Goal: Transaction & Acquisition: Purchase product/service

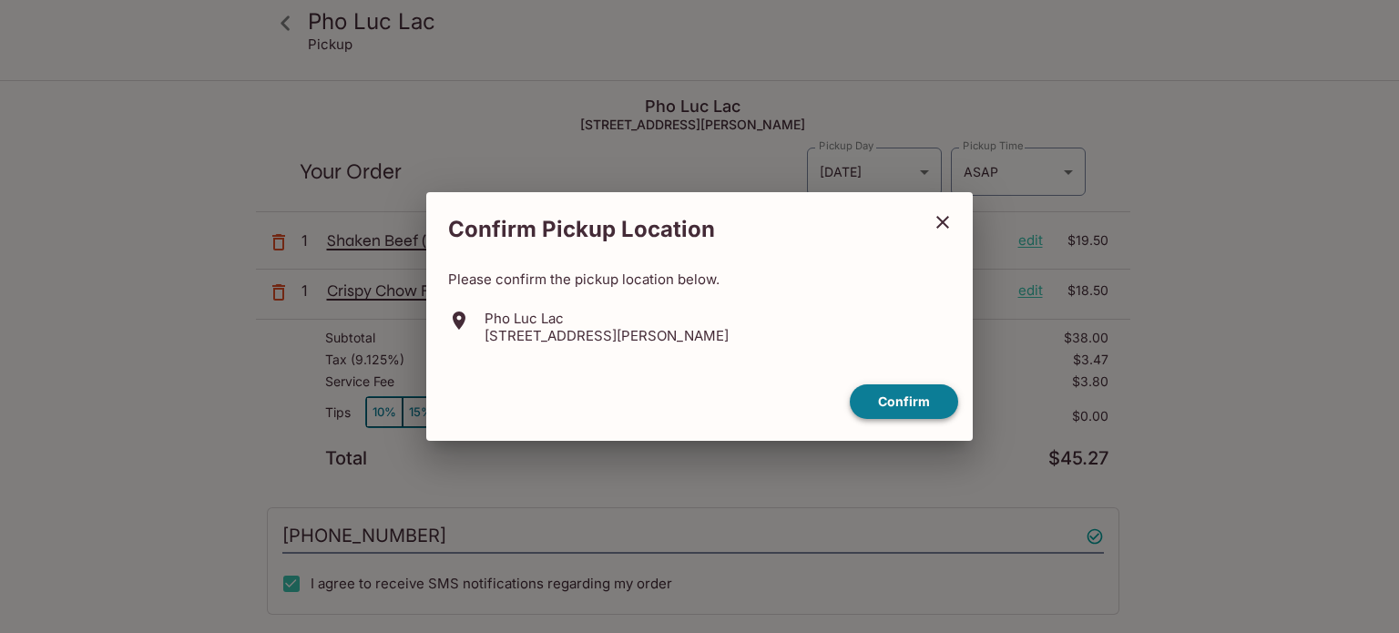
click at [918, 401] on button "Confirm" at bounding box center [904, 402] width 108 height 36
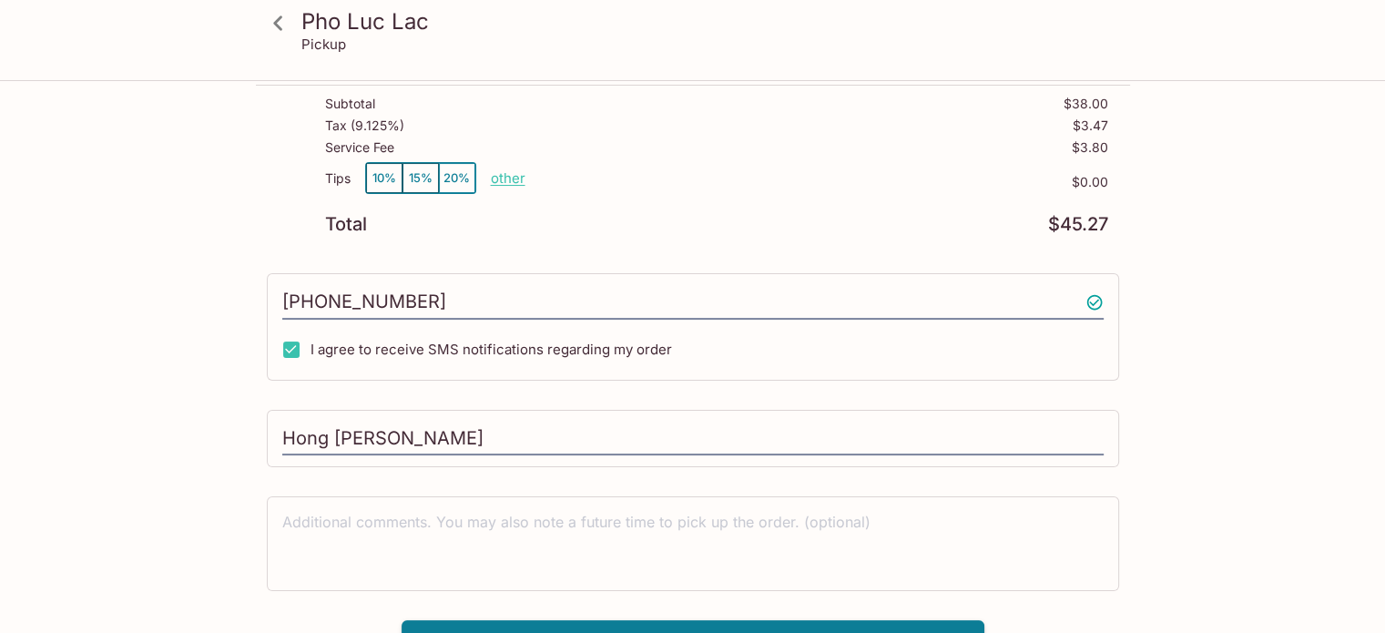
scroll to position [262, 0]
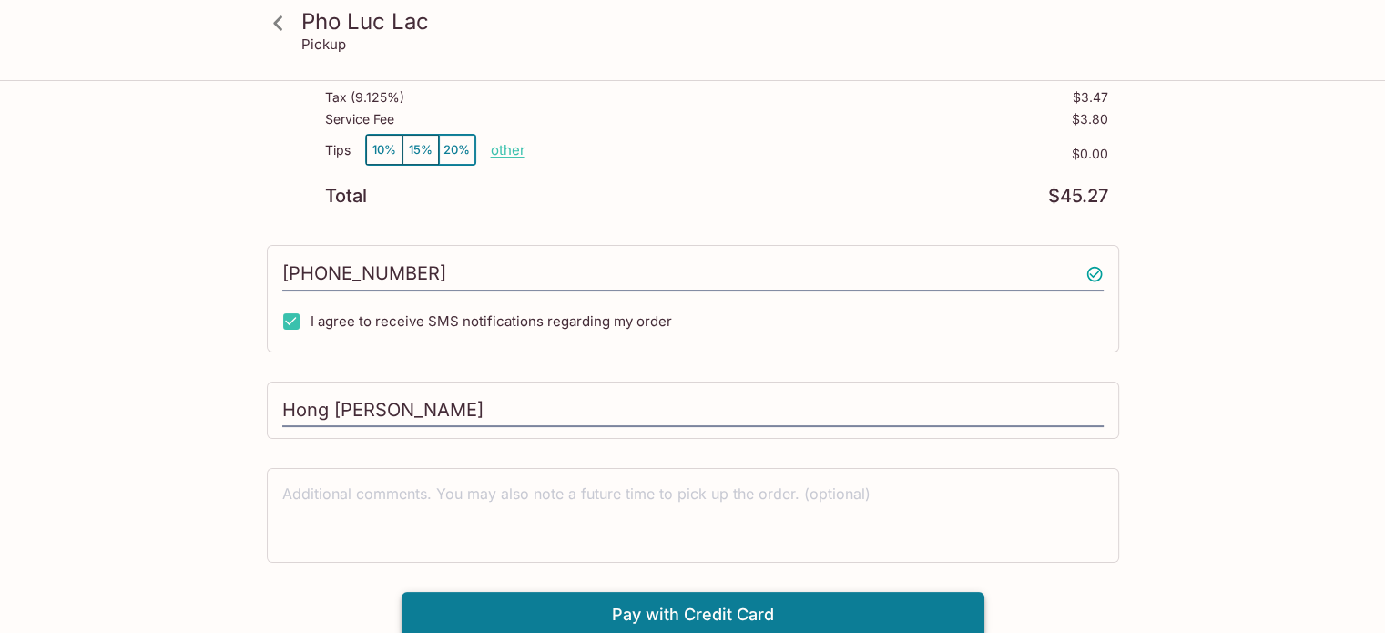
click at [763, 604] on button "Pay with Credit Card" at bounding box center [693, 615] width 583 height 46
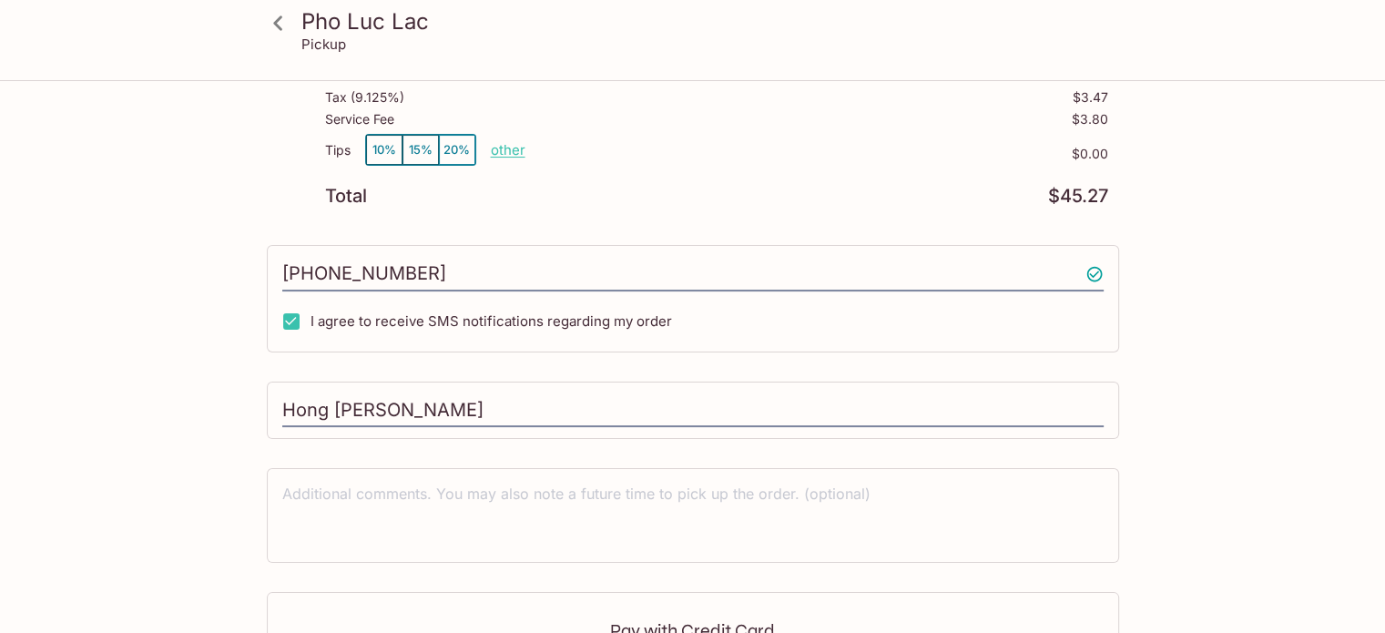
scroll to position [536, 0]
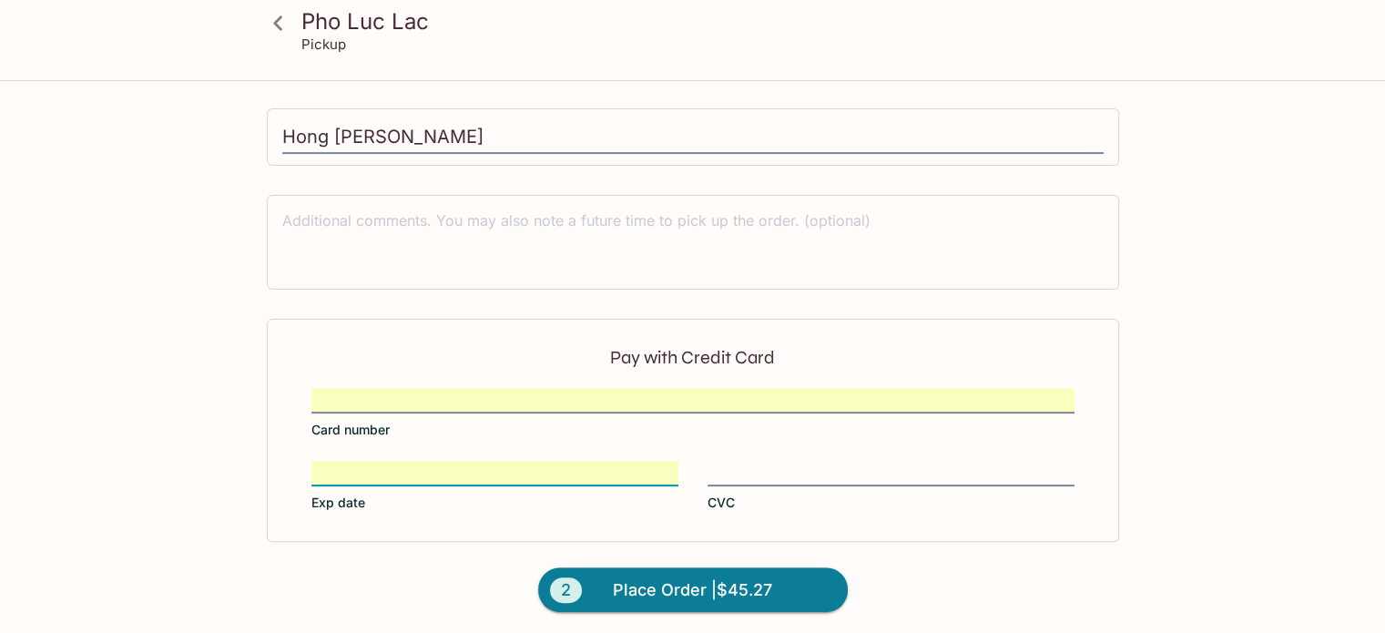
click at [842, 491] on label "CVC" at bounding box center [891, 486] width 367 height 51
click at [842, 463] on input "CVC" at bounding box center [891, 462] width 367 height 1
click at [815, 461] on div at bounding box center [891, 474] width 367 height 26
click at [815, 462] on input "CVC" at bounding box center [891, 462] width 367 height 1
click at [754, 582] on span "Place Order | $45.27" at bounding box center [692, 590] width 159 height 29
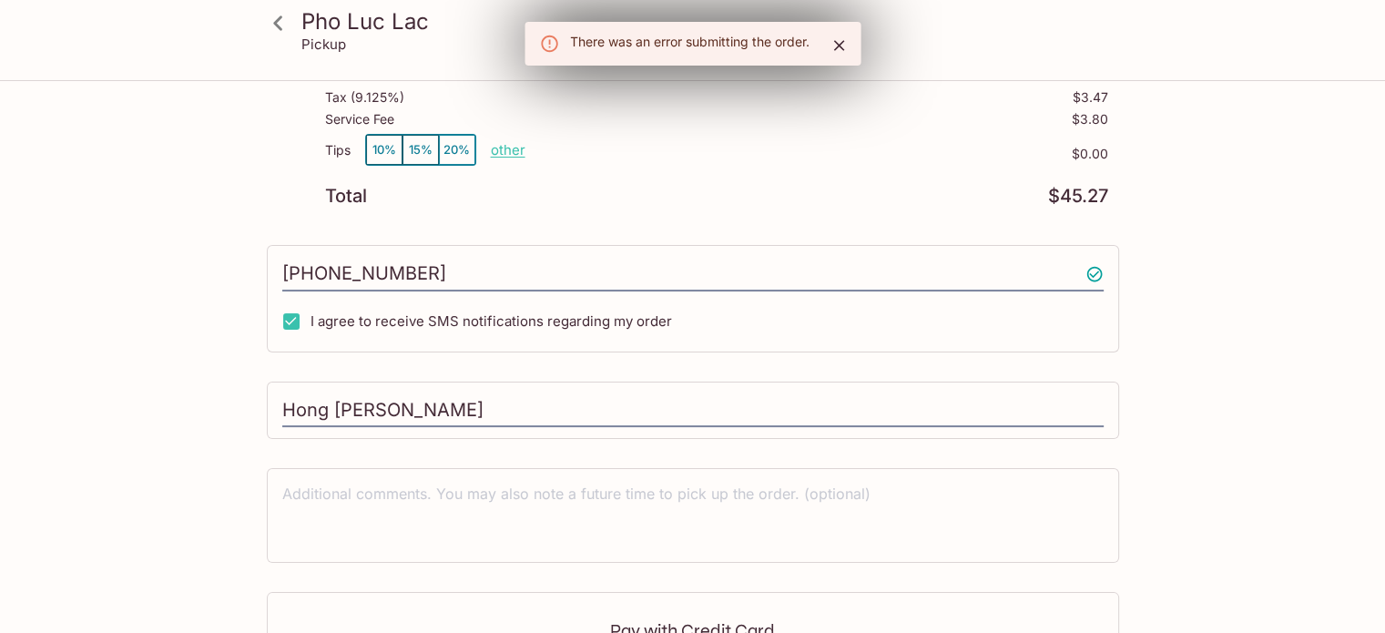
scroll to position [0, 0]
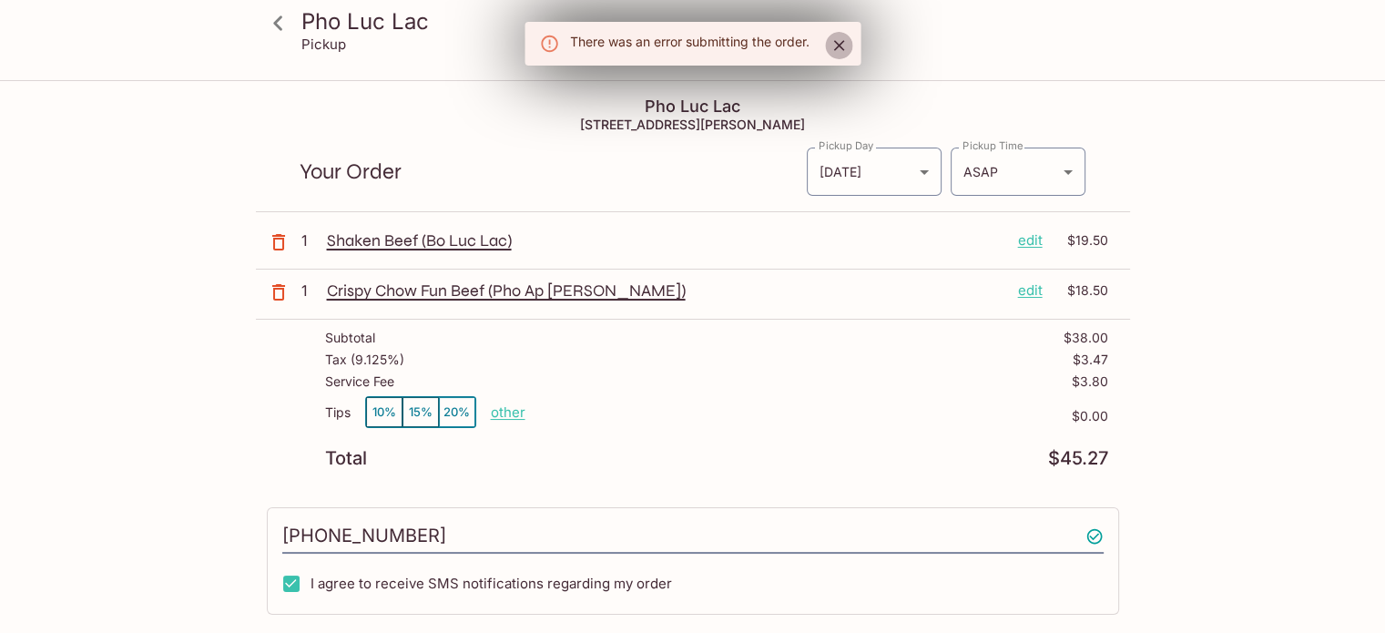
drag, startPoint x: 845, startPoint y: 43, endPoint x: 832, endPoint y: 38, distance: 13.5
click at [845, 43] on icon "Close" at bounding box center [839, 45] width 18 height 18
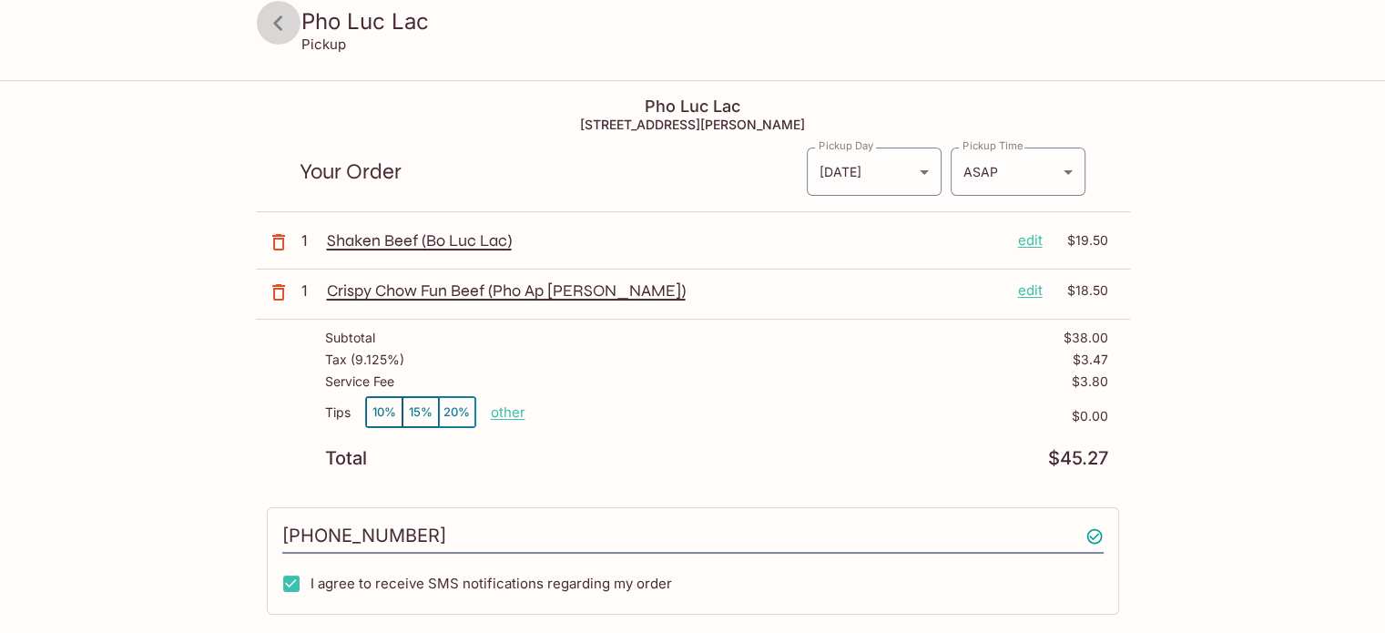
click at [273, 24] on icon at bounding box center [278, 23] width 32 height 32
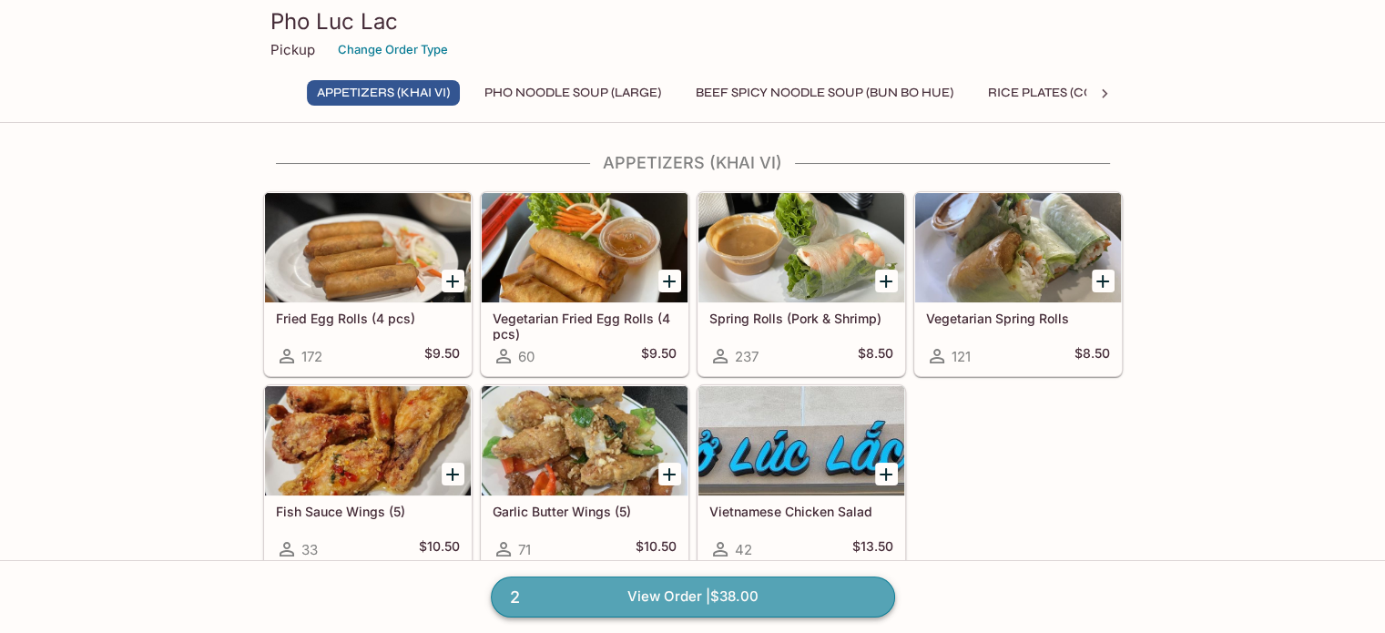
click at [823, 597] on link "2 View Order | $38.00" at bounding box center [693, 596] width 404 height 40
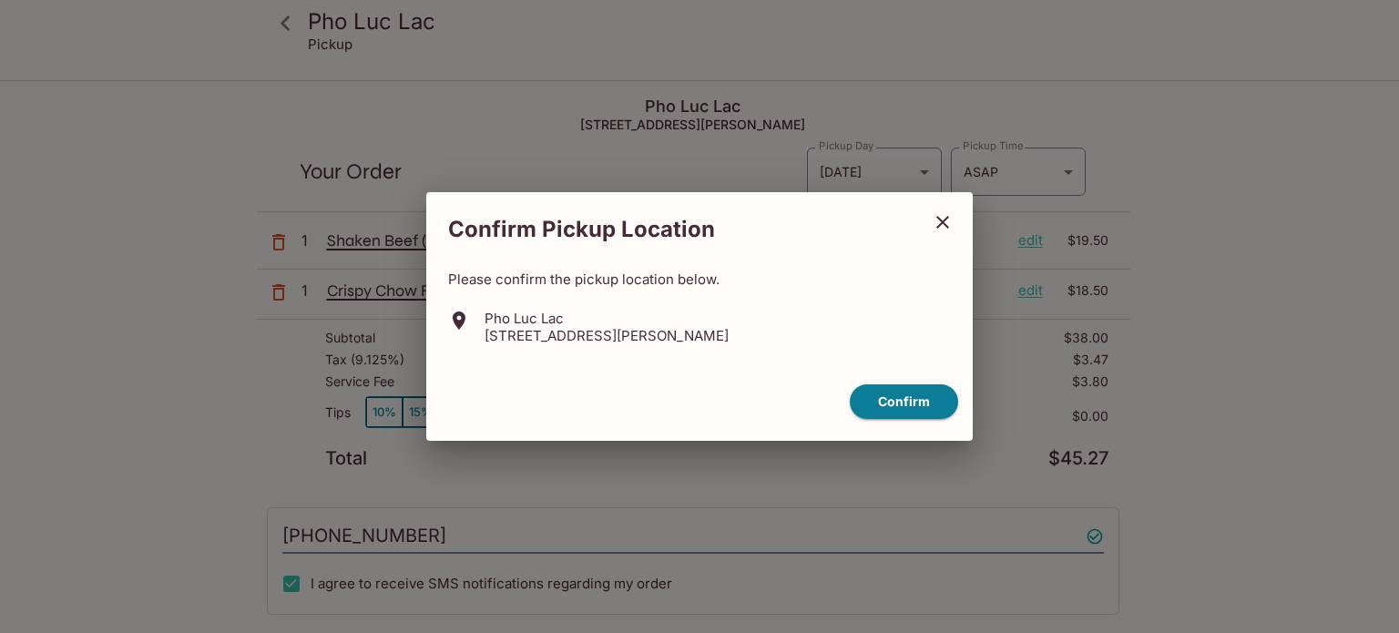
click at [926, 411] on button "Confirm" at bounding box center [904, 402] width 108 height 36
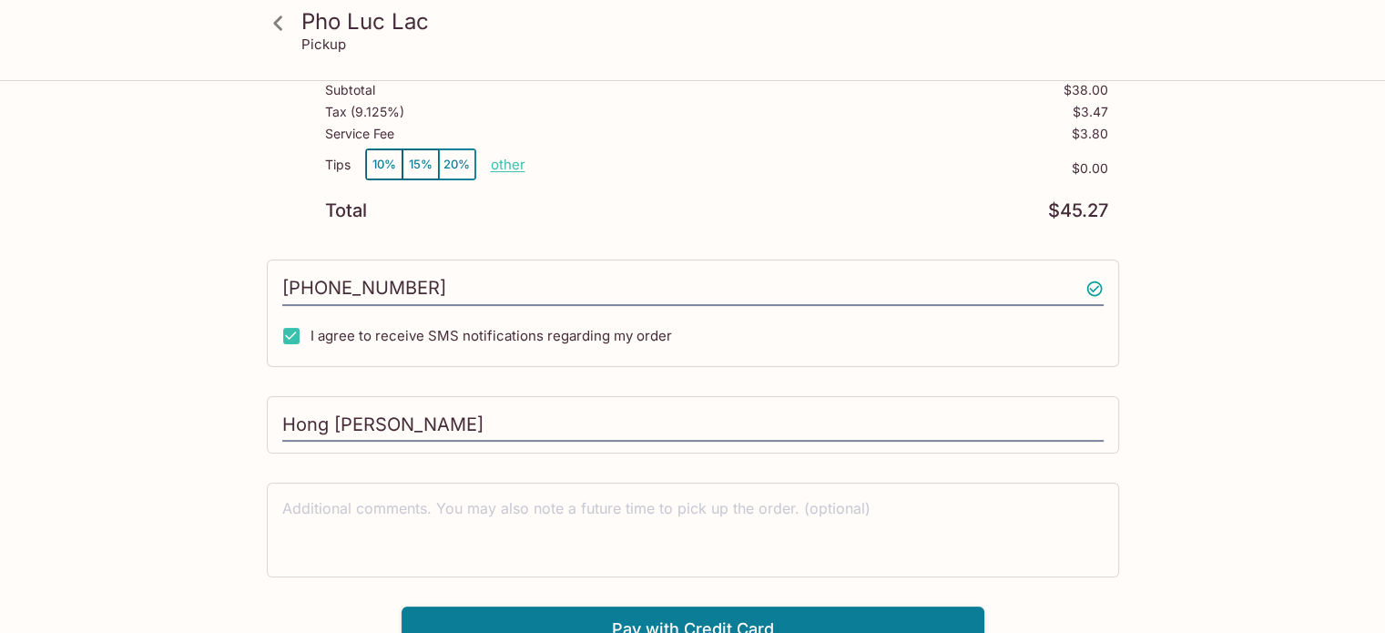
scroll to position [262, 0]
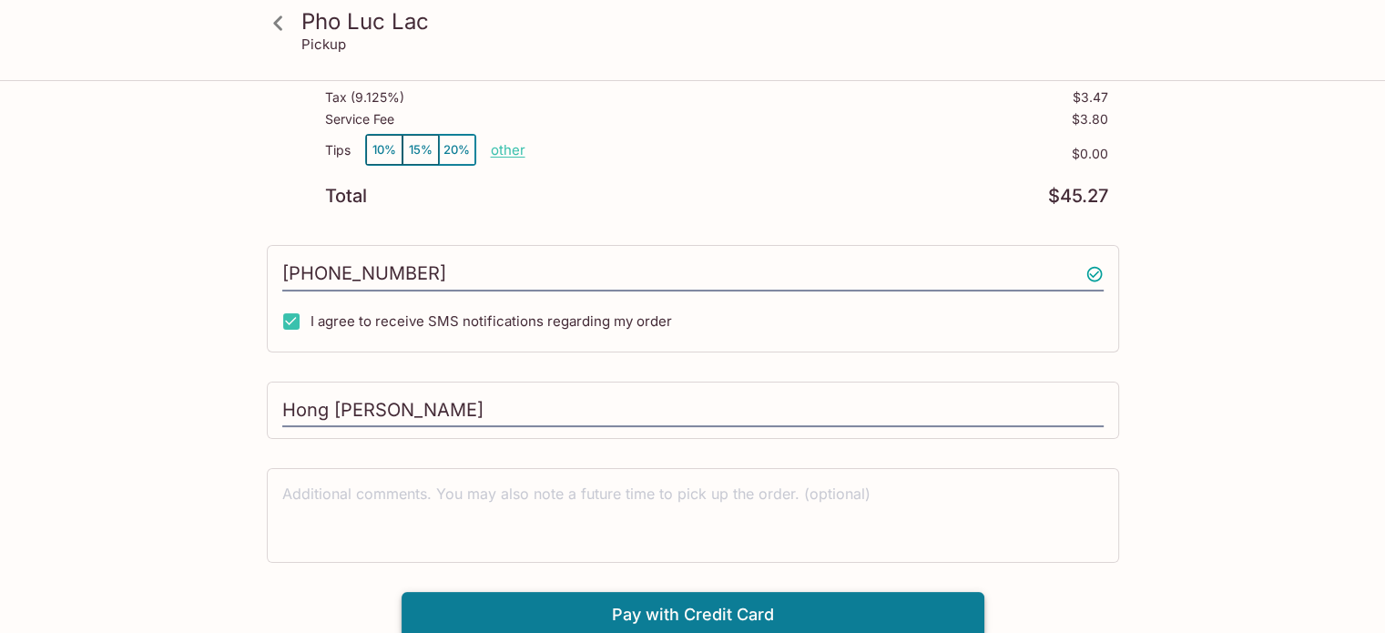
click at [702, 610] on button "Pay with Credit Card" at bounding box center [693, 615] width 583 height 46
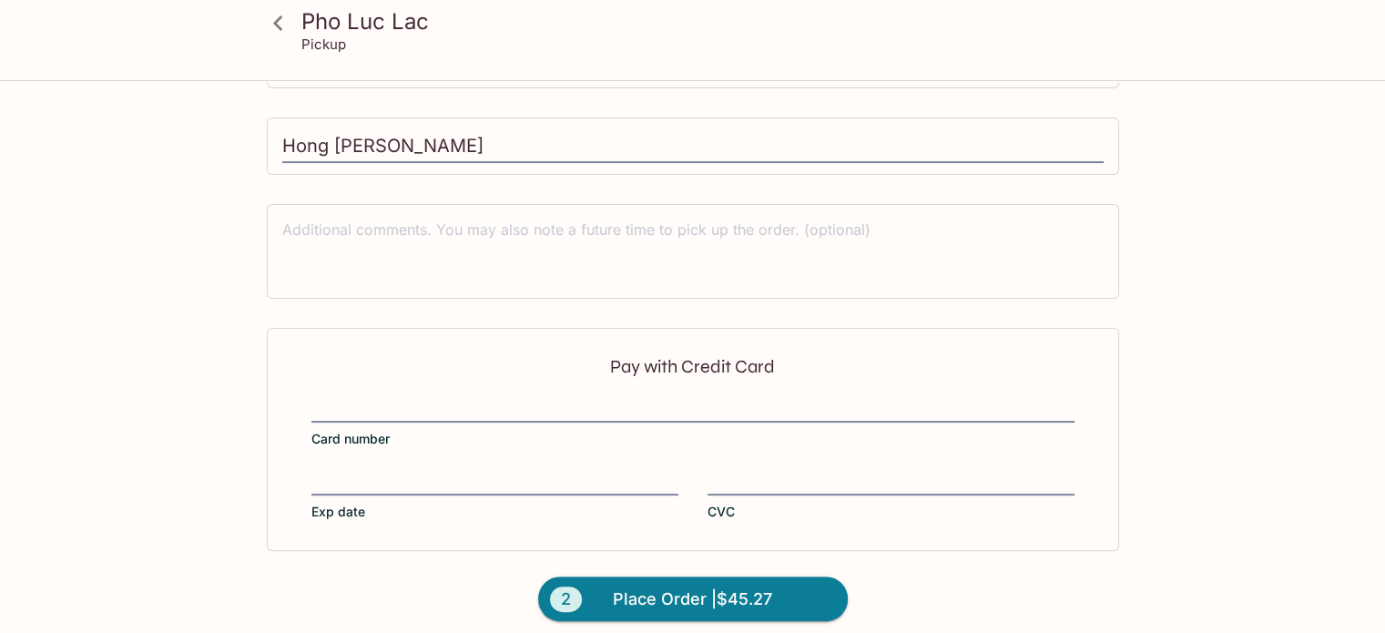
scroll to position [536, 0]
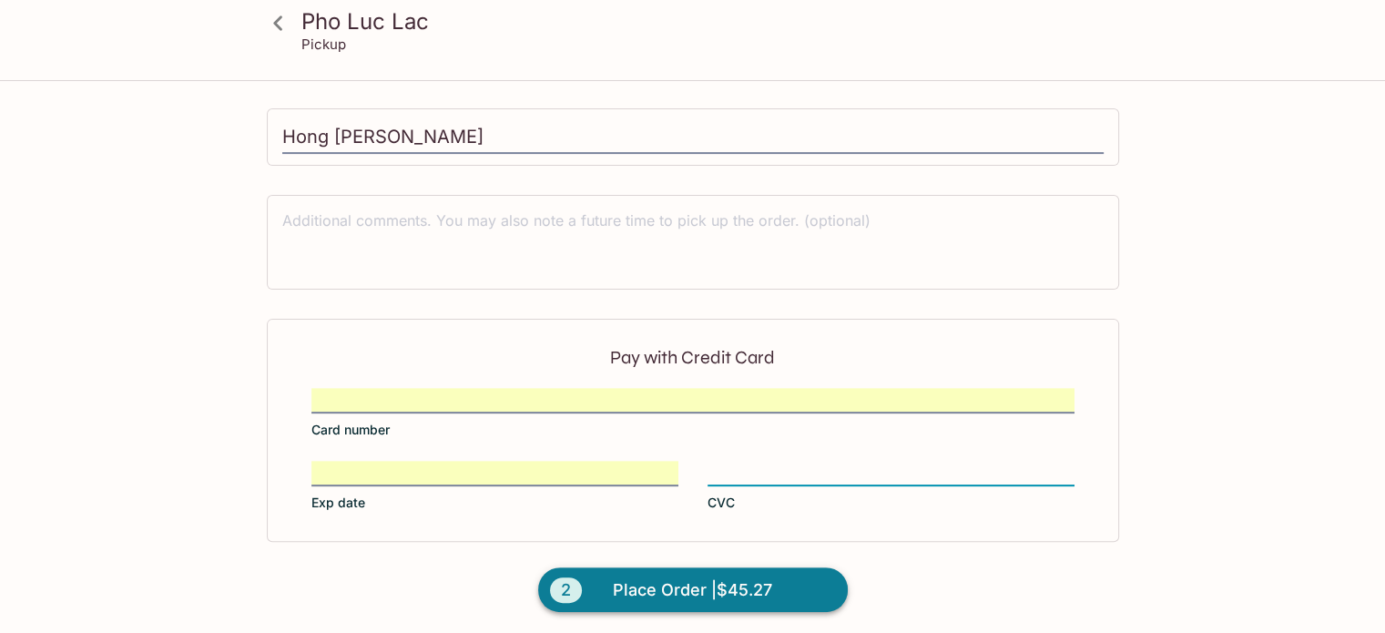
click at [723, 579] on span "Place Order | $45.27" at bounding box center [692, 590] width 159 height 29
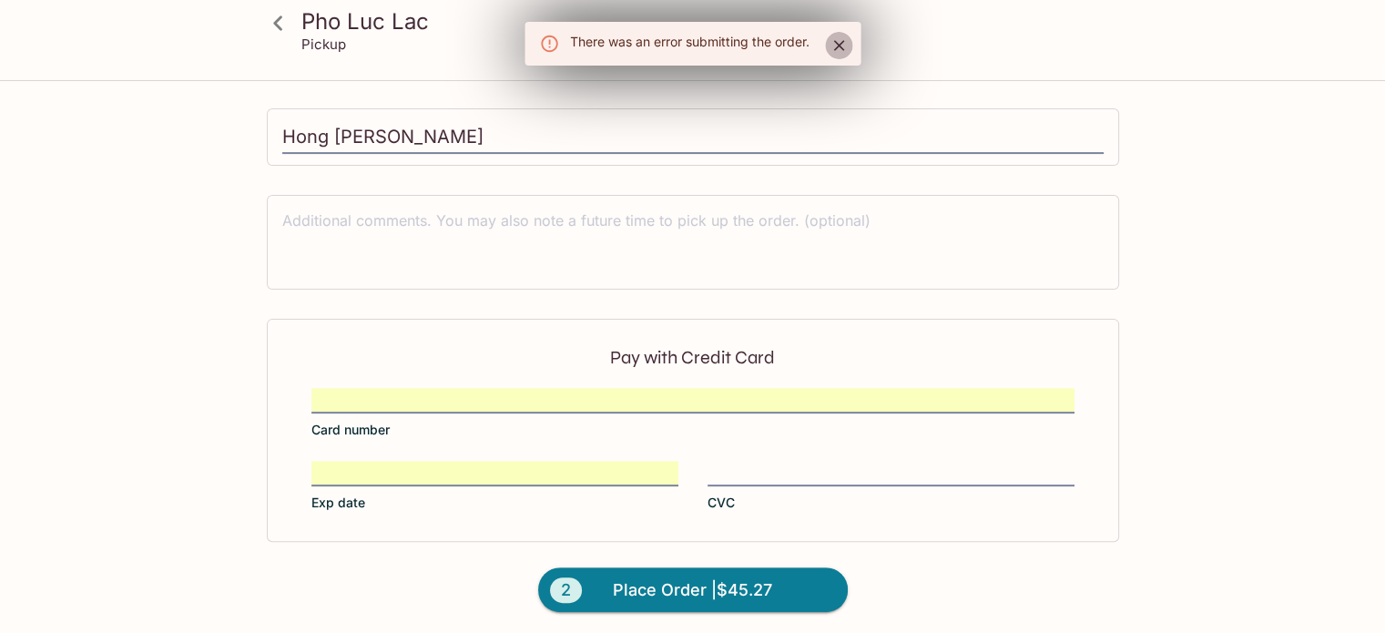
click at [832, 41] on icon "Close" at bounding box center [839, 45] width 18 height 18
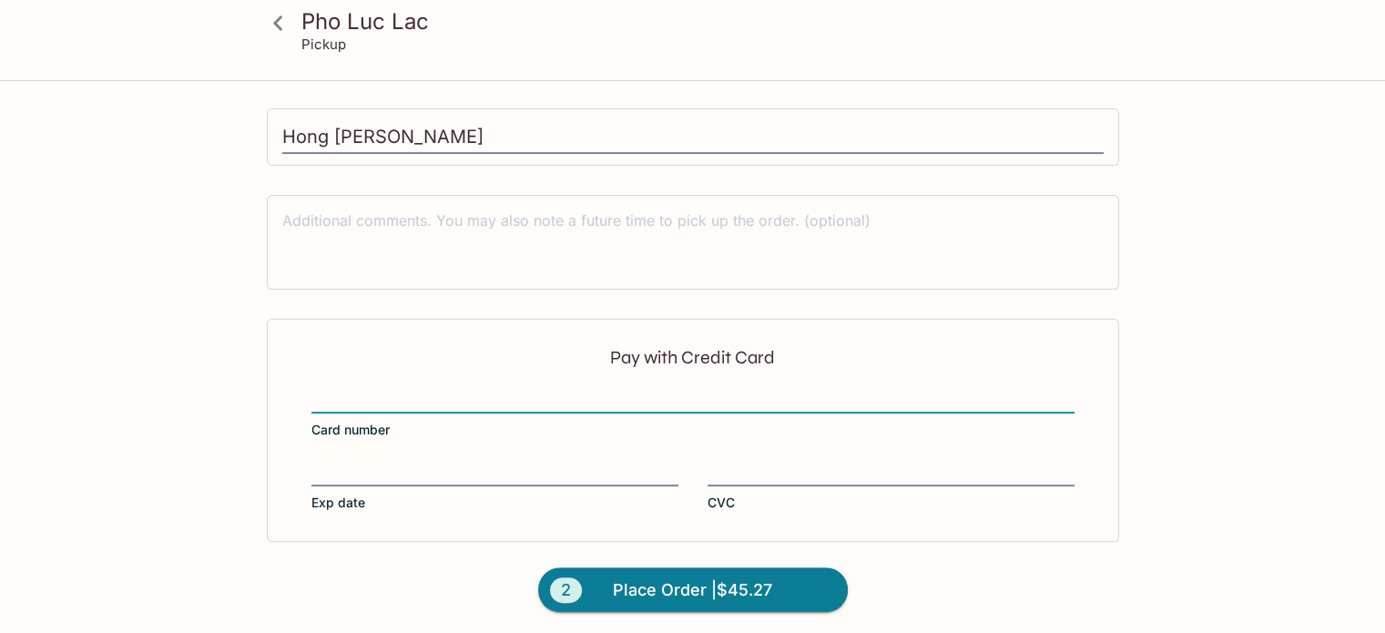
scroll to position [535, 0]
click at [559, 377] on div "Pay with Credit Card Card number Exp date CVC" at bounding box center [693, 431] width 852 height 222
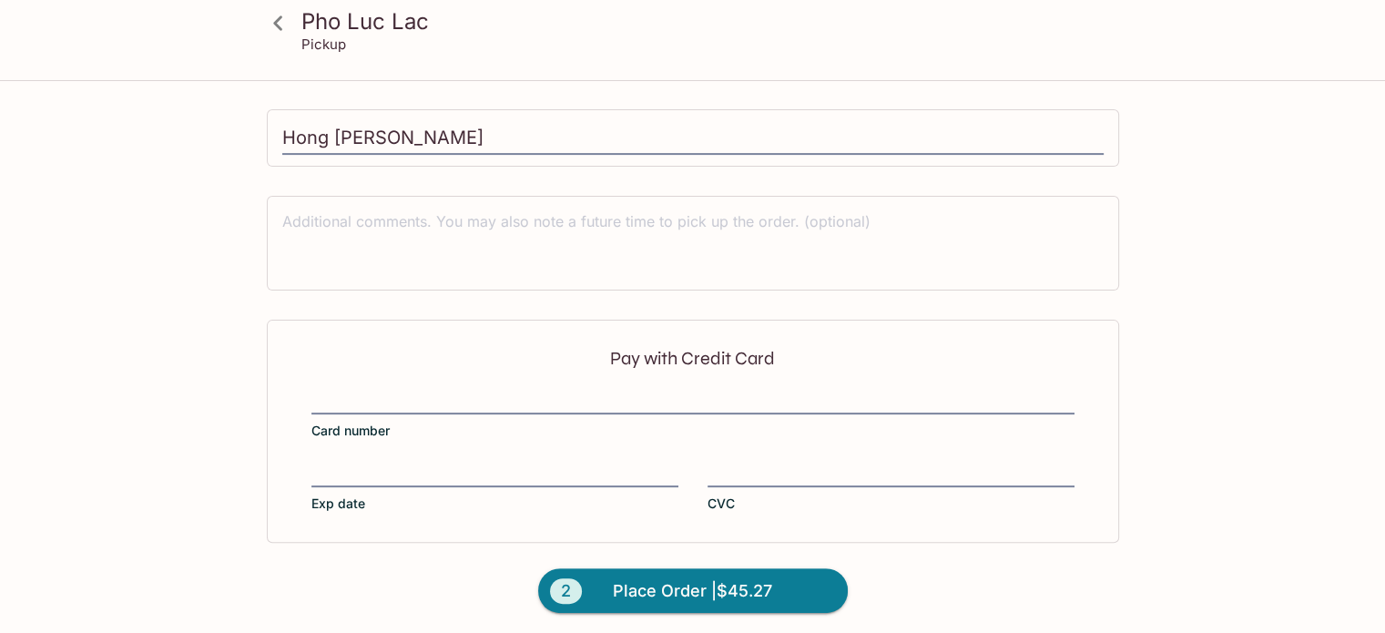
click at [532, 389] on div at bounding box center [692, 402] width 763 height 26
click at [532, 390] on input "Card number" at bounding box center [692, 390] width 763 height 1
click at [341, 479] on iframe at bounding box center [494, 474] width 367 height 20
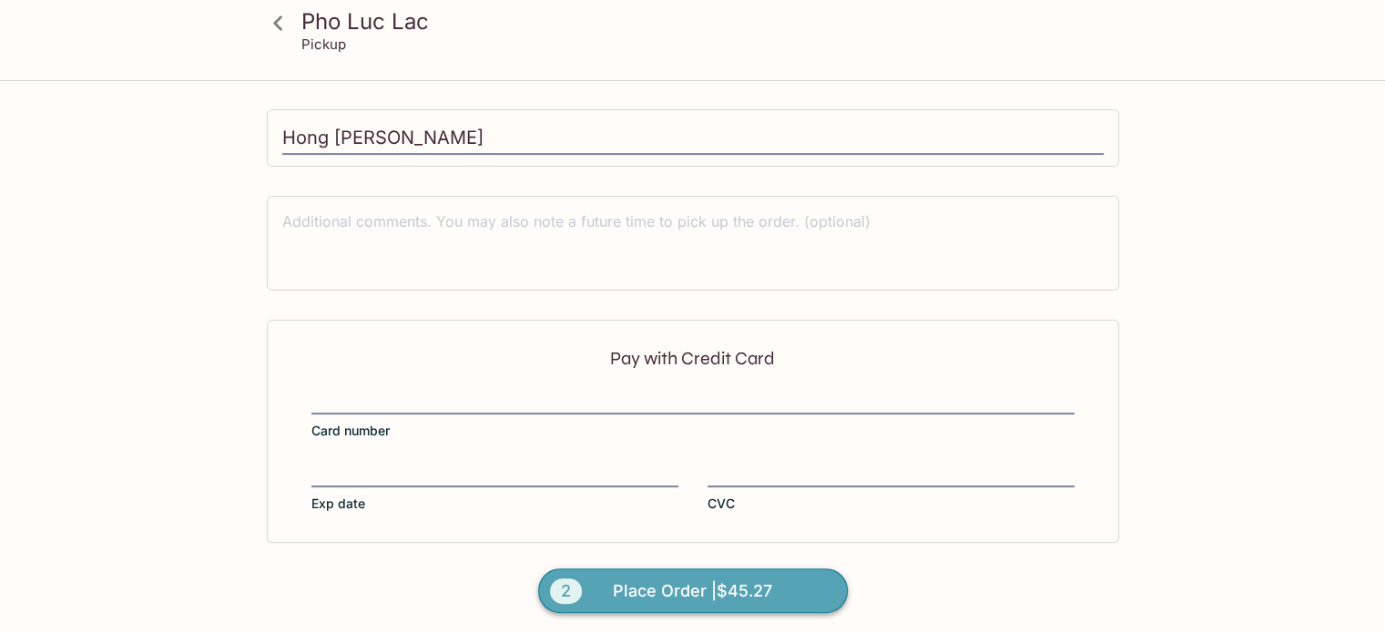
click at [724, 595] on span "Place Order | $45.27" at bounding box center [692, 590] width 159 height 29
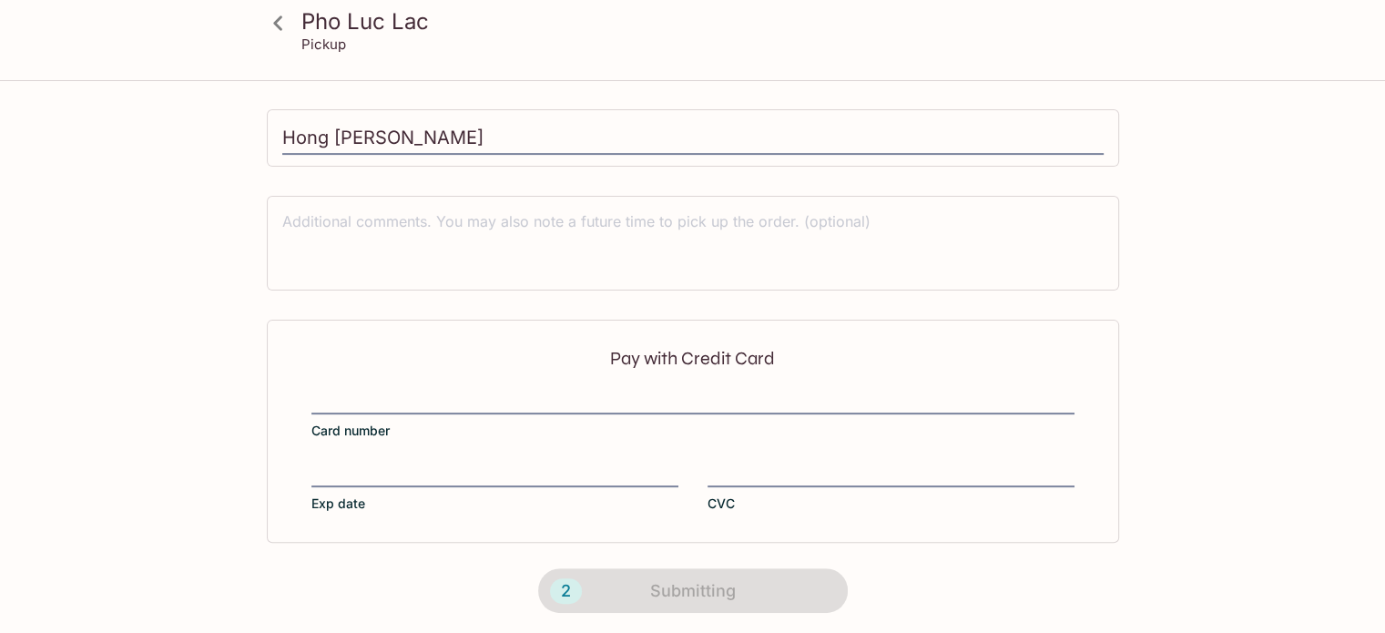
scroll to position [420, 0]
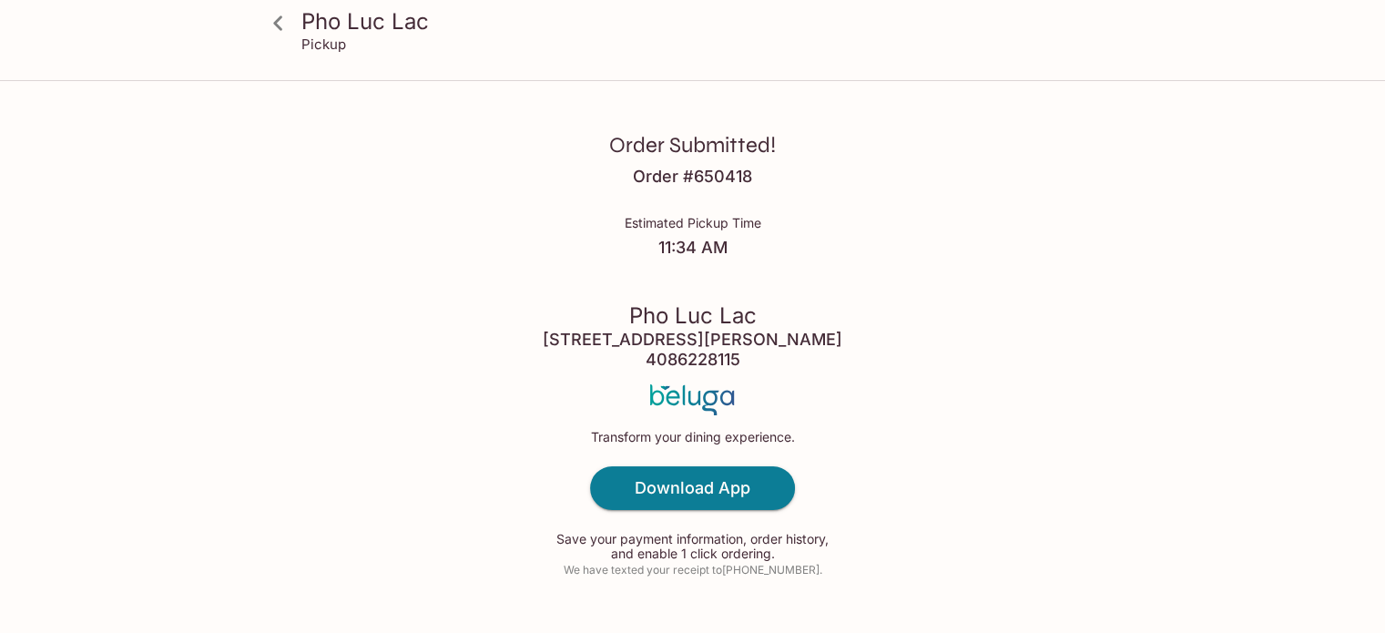
drag, startPoint x: 332, startPoint y: 3, endPoint x: 1239, endPoint y: 15, distance: 907.2
click at [1040, 170] on div "Order Submitted! Order # 650418 Estimated Pickup Time 11:34 AM Pho Luc Lac 1705…" at bounding box center [693, 340] width 1166 height 680
